Goal: Communication & Community: Answer question/provide support

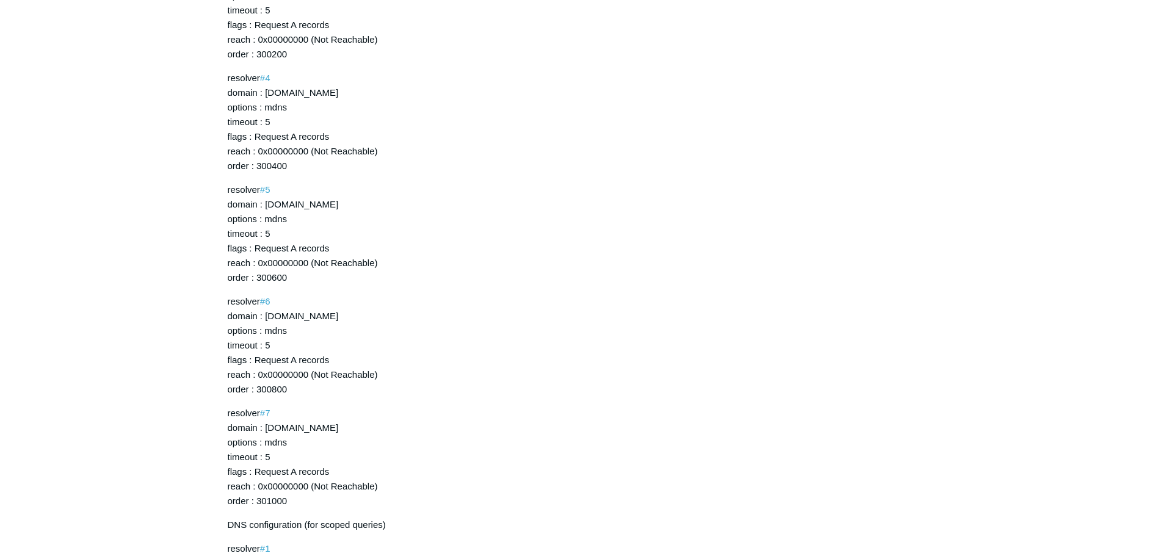
scroll to position [18654, 0]
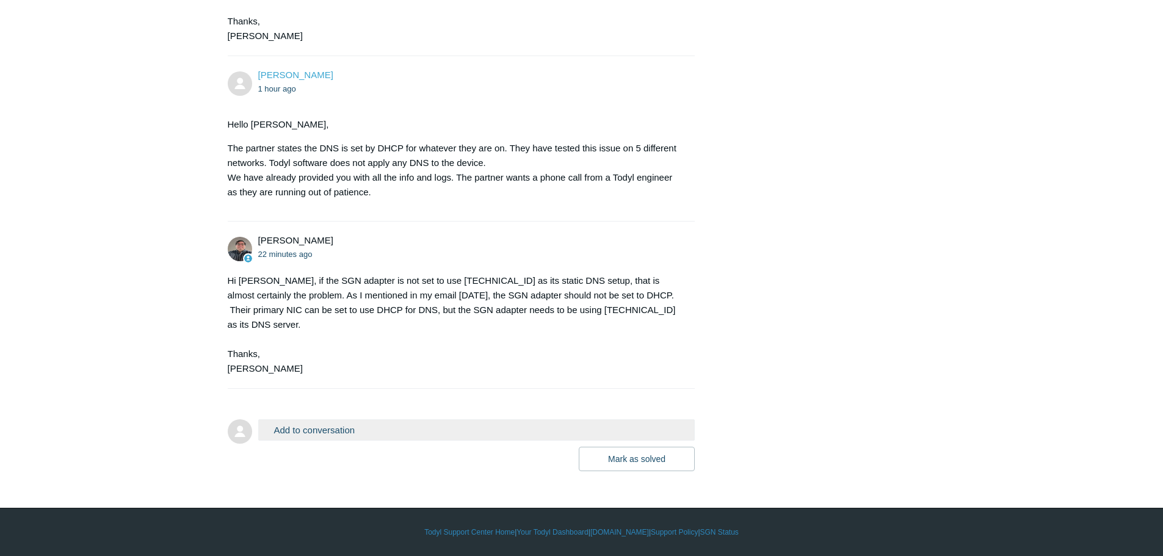
click at [369, 433] on button "Add to conversation" at bounding box center [476, 429] width 437 height 21
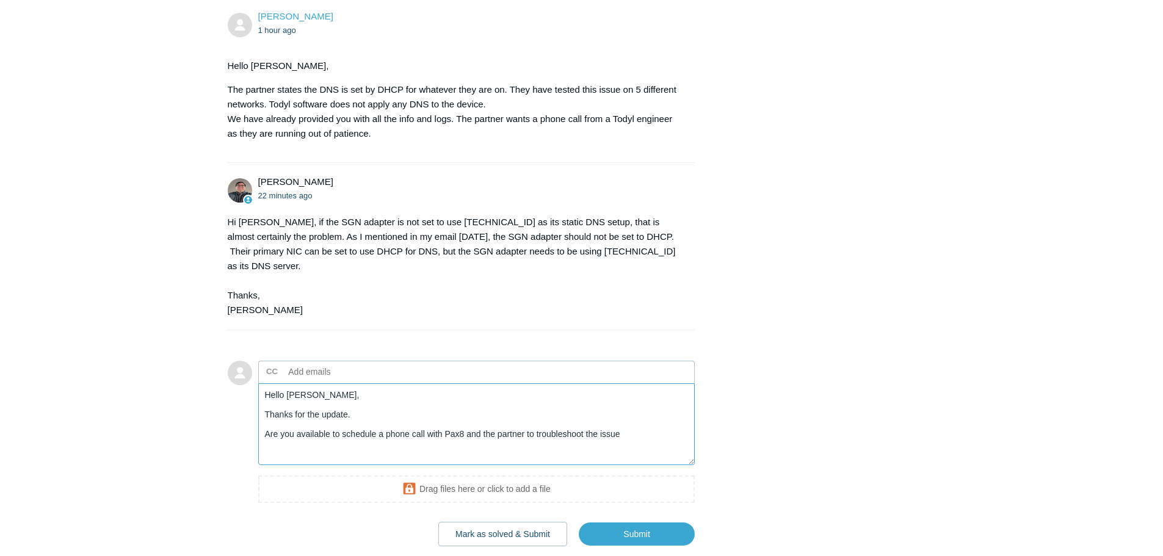
click at [631, 466] on textarea "Hello Matt, Thanks for the update. Are you available to schedule a phone call w…" at bounding box center [476, 424] width 437 height 82
click at [690, 466] on textarea "Hello Matt, Thanks for the update. Are you available to schedule a phone call w…" at bounding box center [476, 424] width 437 height 82
drag, startPoint x: 496, startPoint y: 510, endPoint x: 434, endPoint y: 520, distance: 62.5
click at [434, 466] on textarea "Hello Matt, Thanks for the update. Are you available to schedule a phone call w…" at bounding box center [476, 424] width 437 height 82
paste textarea "no longer have patience, and want this issue address"
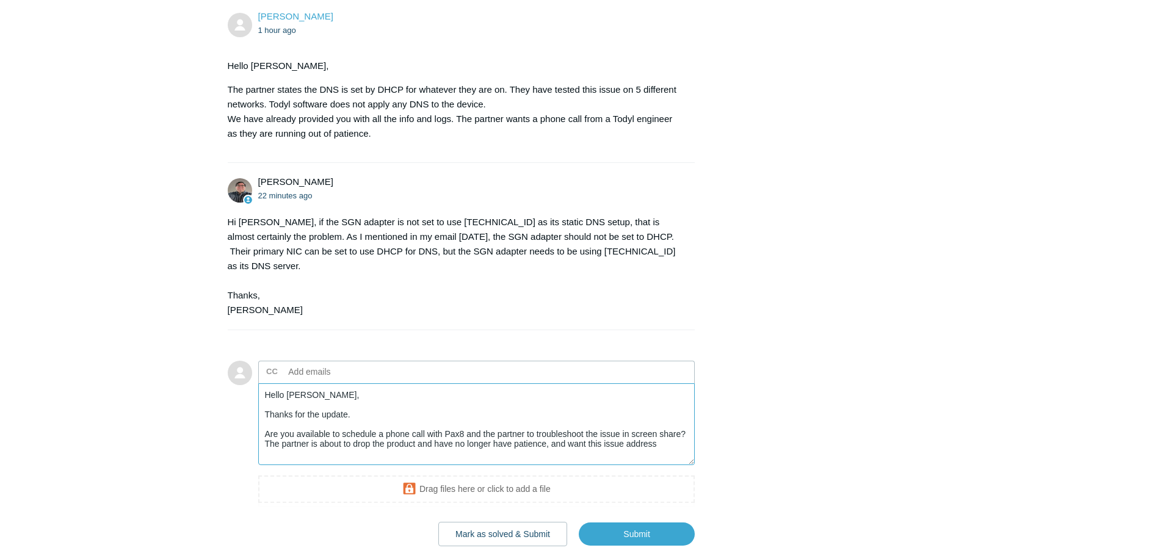
click at [455, 466] on textarea "Hello Matt, Thanks for the update. Are you available to schedule a phone call w…" at bounding box center [476, 424] width 437 height 82
click at [642, 466] on textarea "Hello Matt, Thanks for the update. Are you available to schedule a phone call w…" at bounding box center [476, 424] width 437 height 82
drag, startPoint x: 309, startPoint y: 514, endPoint x: 289, endPoint y: 514, distance: 20.1
click at [289, 466] on textarea "Hello Matt, Thanks for the update. Are you available to schedule a phone call w…" at bounding box center [476, 424] width 437 height 82
click at [504, 466] on textarea "Hello Matt, Thanks for the update. Are you available to schedule a phone call w…" at bounding box center [476, 424] width 437 height 82
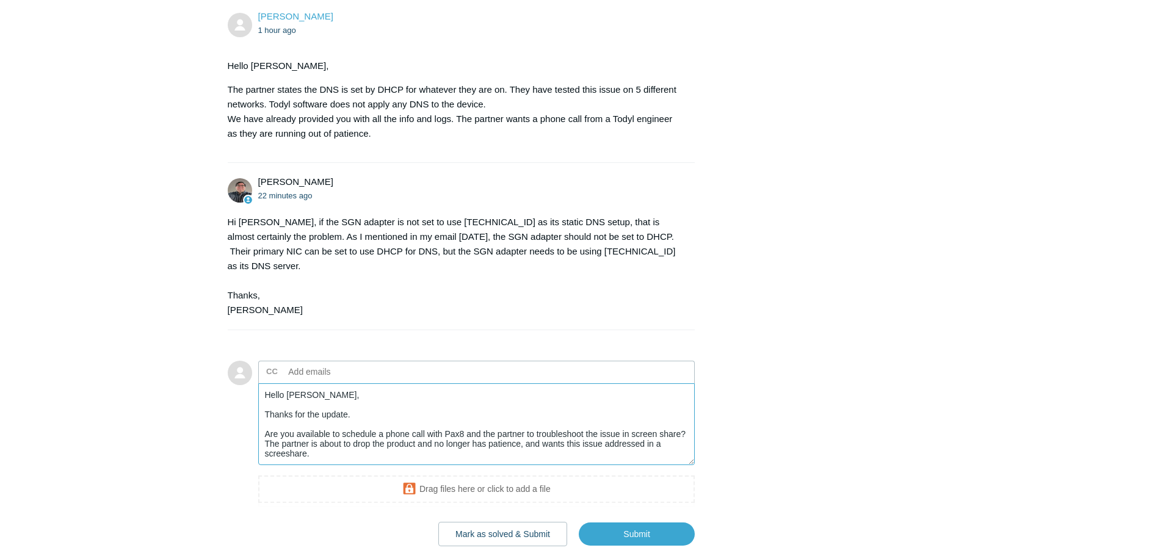
click at [518, 466] on textarea "Hello Matt, Thanks for the update. Are you available to schedule a phone call w…" at bounding box center [476, 424] width 437 height 82
drag, startPoint x: 400, startPoint y: 513, endPoint x: 206, endPoint y: 433, distance: 209.9
click at [521, 466] on textarea "Hello Matt, Thanks for the update. Are you available to schedule a phone call w…" at bounding box center [476, 424] width 437 height 82
drag, startPoint x: 406, startPoint y: 508, endPoint x: 185, endPoint y: 410, distance: 241.9
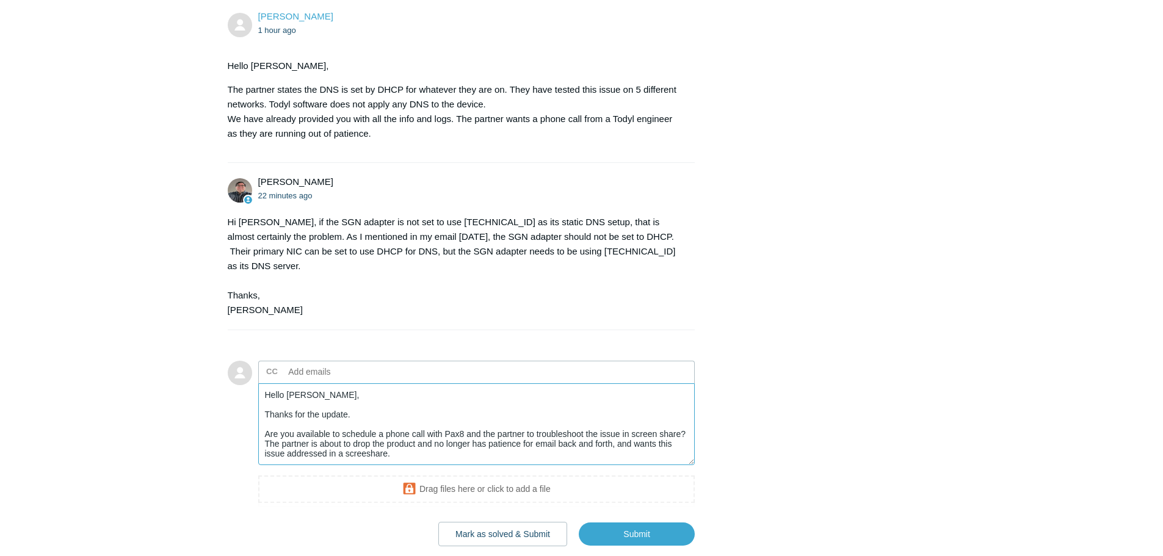
paste textarea "i Matt, Thank you for the update. Would you be available to set up a phone call…"
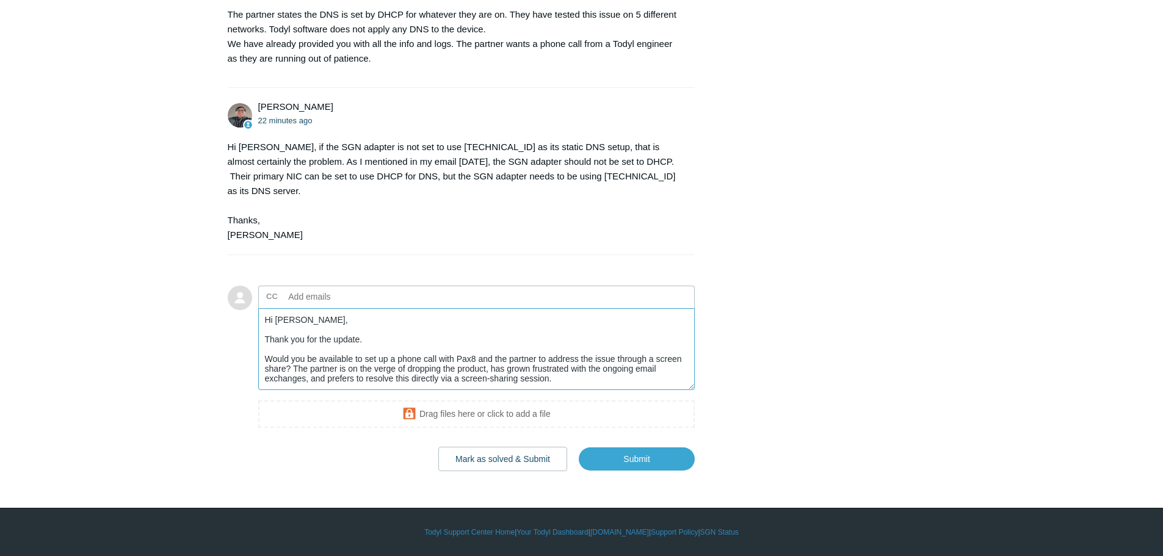
scroll to position [18726, 0]
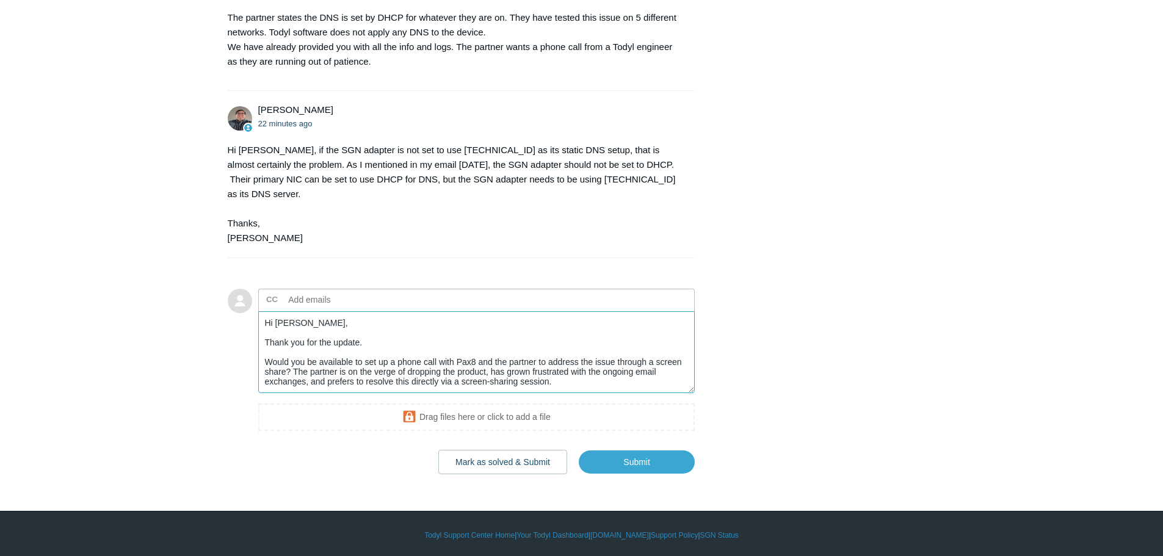
drag, startPoint x: 264, startPoint y: 417, endPoint x: 638, endPoint y: 452, distance: 375.2
click at [635, 394] on textarea "Hi Matt, Thank you for the update. Would you be available to set up a phone cal…" at bounding box center [476, 352] width 437 height 82
paste textarea "Could we arrange a phone call with Pax8 and the partner to tackle the issue usi…"
type textarea "Hi Matt, Thank you for the update. Could we arrange a phone call with Pax8 and …"
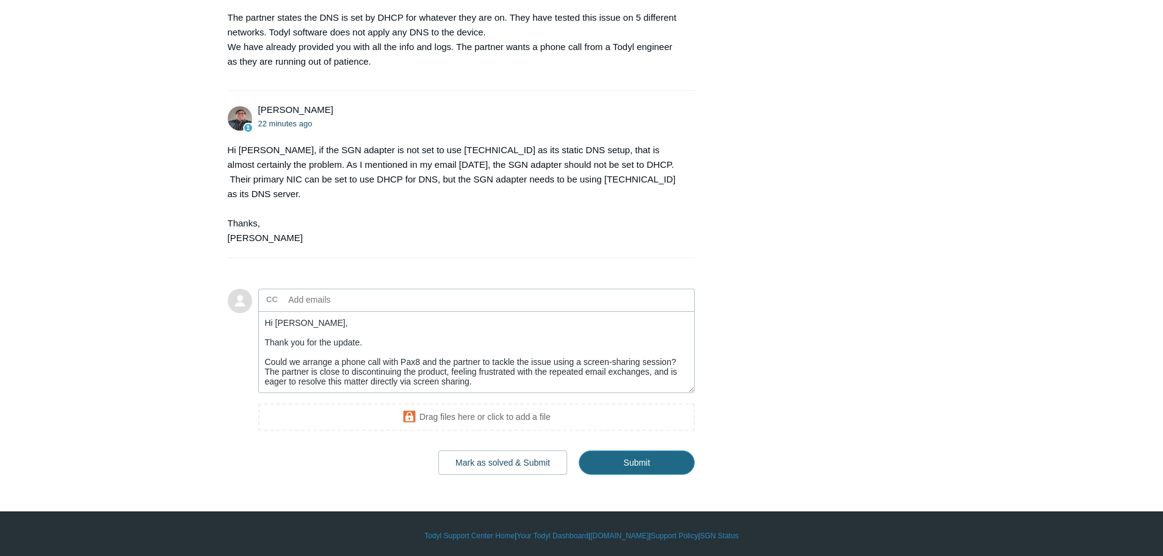
click at [673, 475] on input "Submit" at bounding box center [637, 463] width 116 height 24
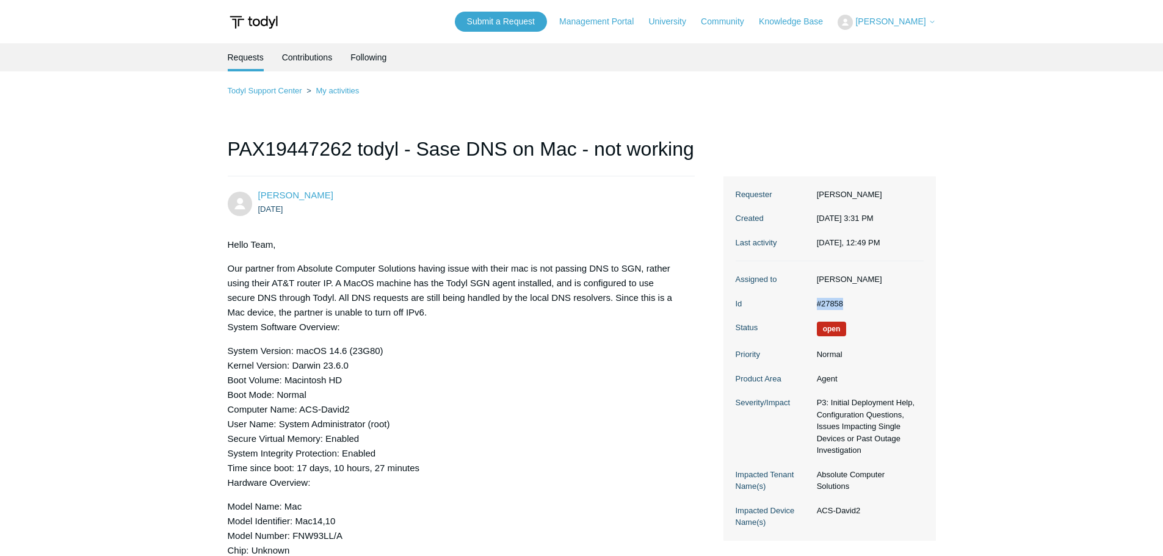
drag, startPoint x: 815, startPoint y: 316, endPoint x: 851, endPoint y: 314, distance: 36.1
click at [851, 310] on dd "#27858" at bounding box center [867, 304] width 113 height 12
copy dd "#27858"
